Goal: Go to known website: Access a specific website the user already knows

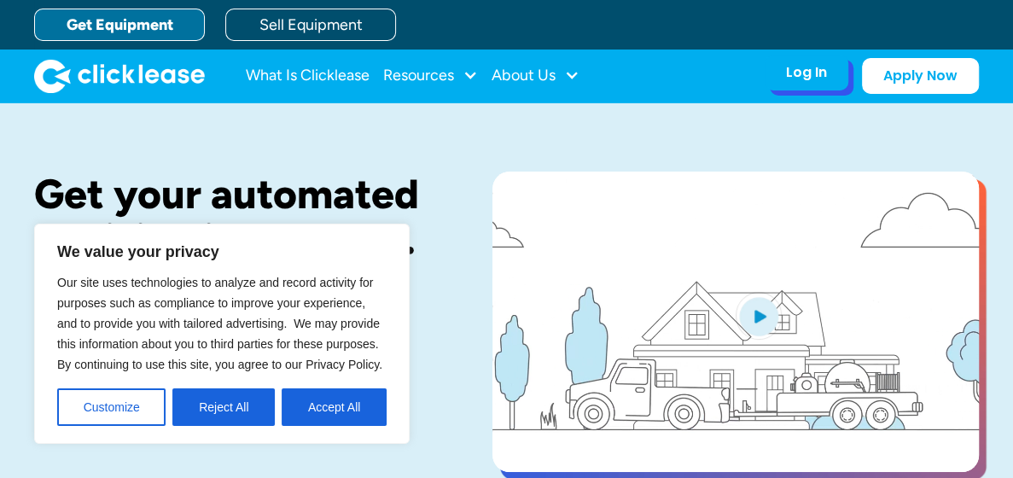
click at [822, 79] on div "Log In" at bounding box center [806, 72] width 41 height 17
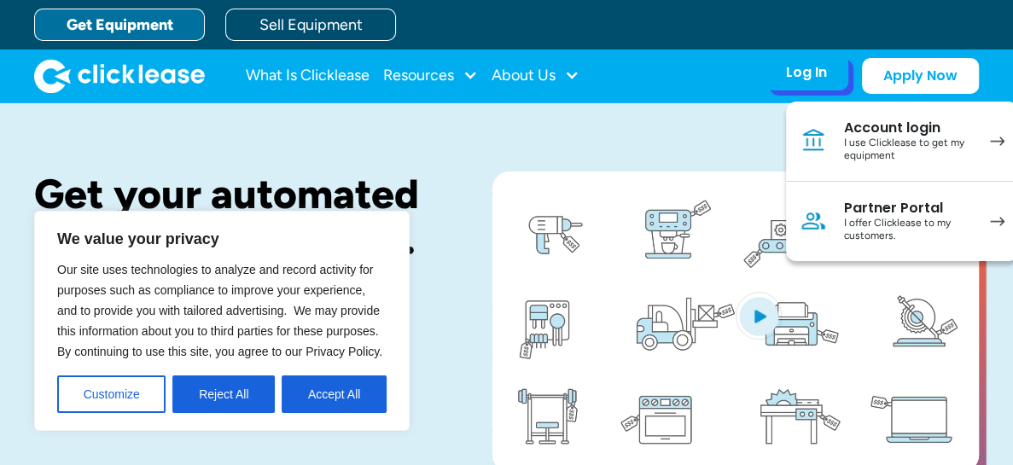
click at [904, 127] on div "Account login" at bounding box center [908, 128] width 129 height 17
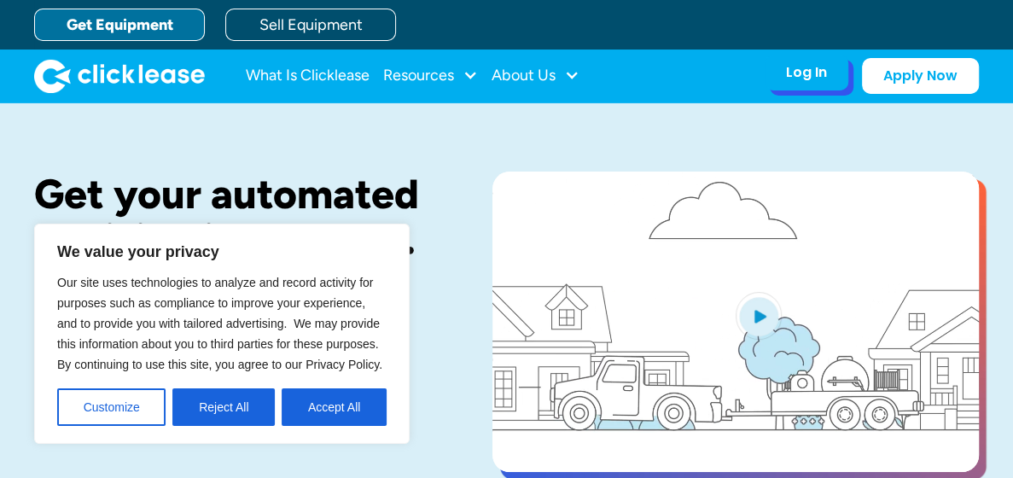
click at [813, 65] on div "Log In" at bounding box center [806, 72] width 41 height 17
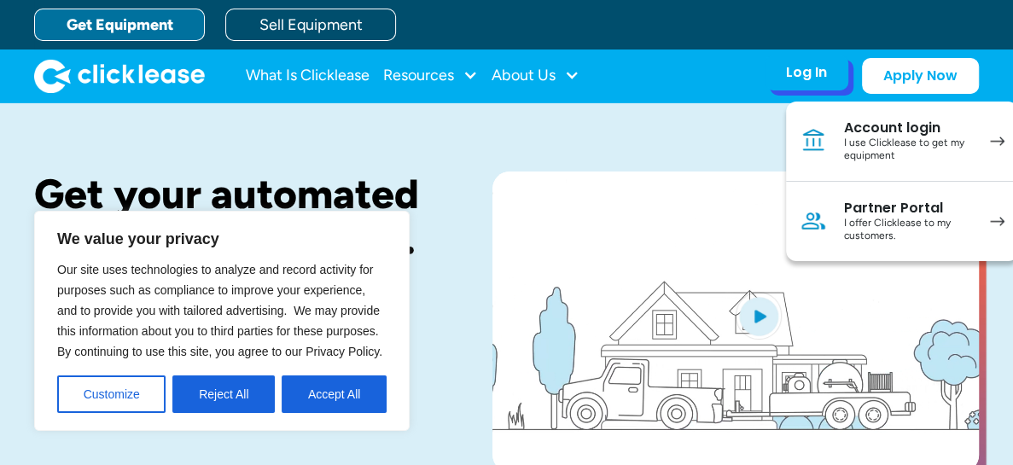
click at [864, 213] on div "Partner Portal" at bounding box center [908, 208] width 129 height 17
